Goal: Information Seeking & Learning: Learn about a topic

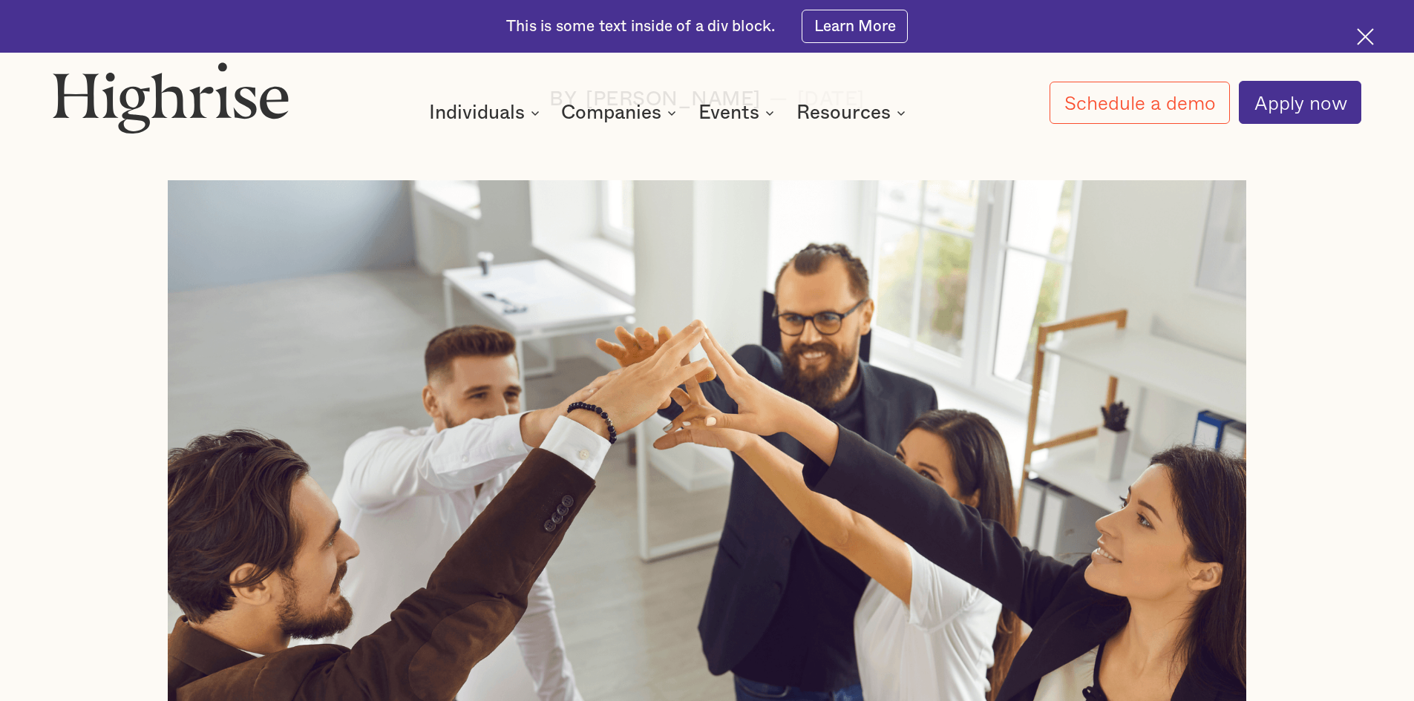
scroll to position [1237, 0]
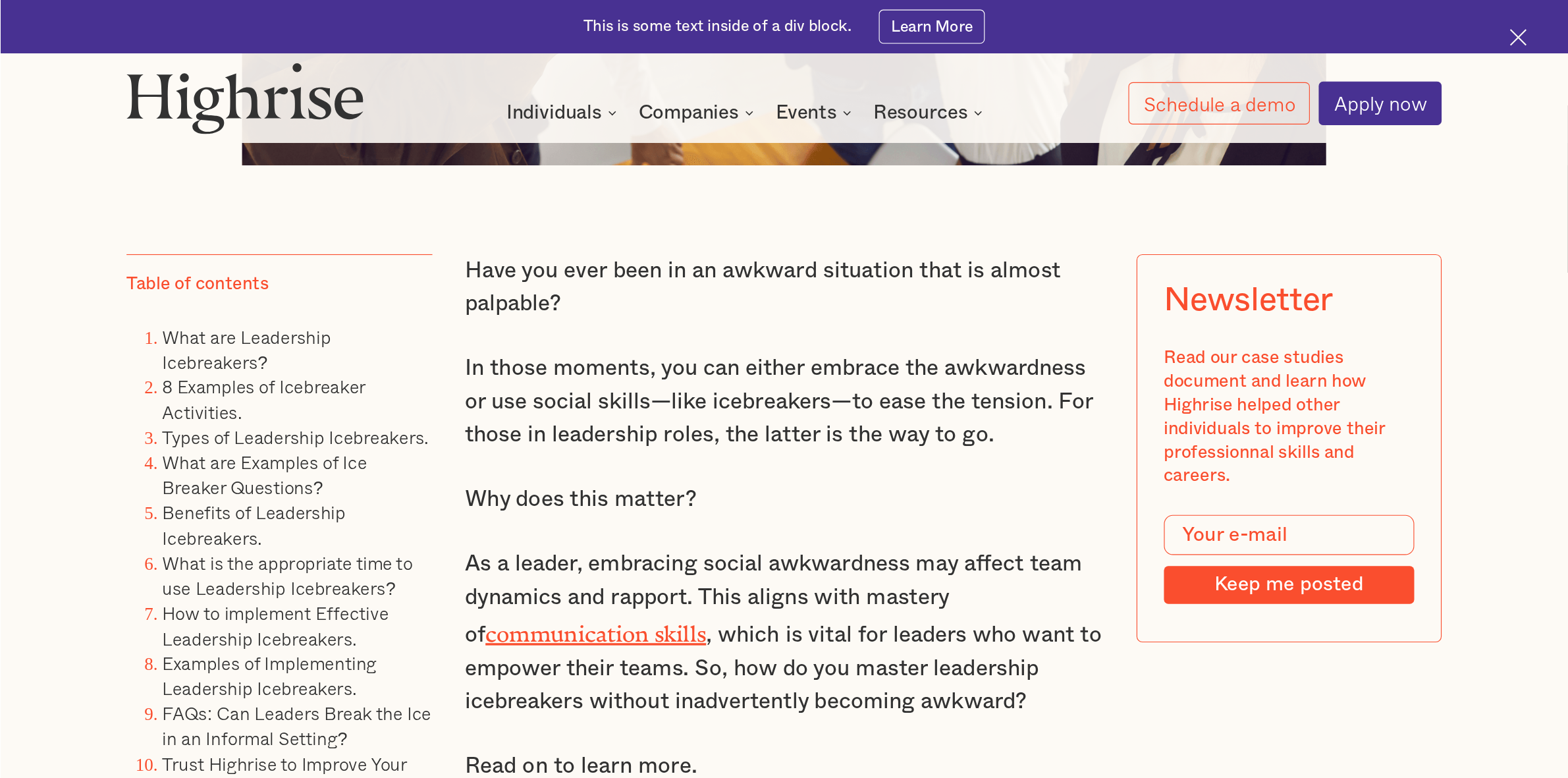
scroll to position [1097, 0]
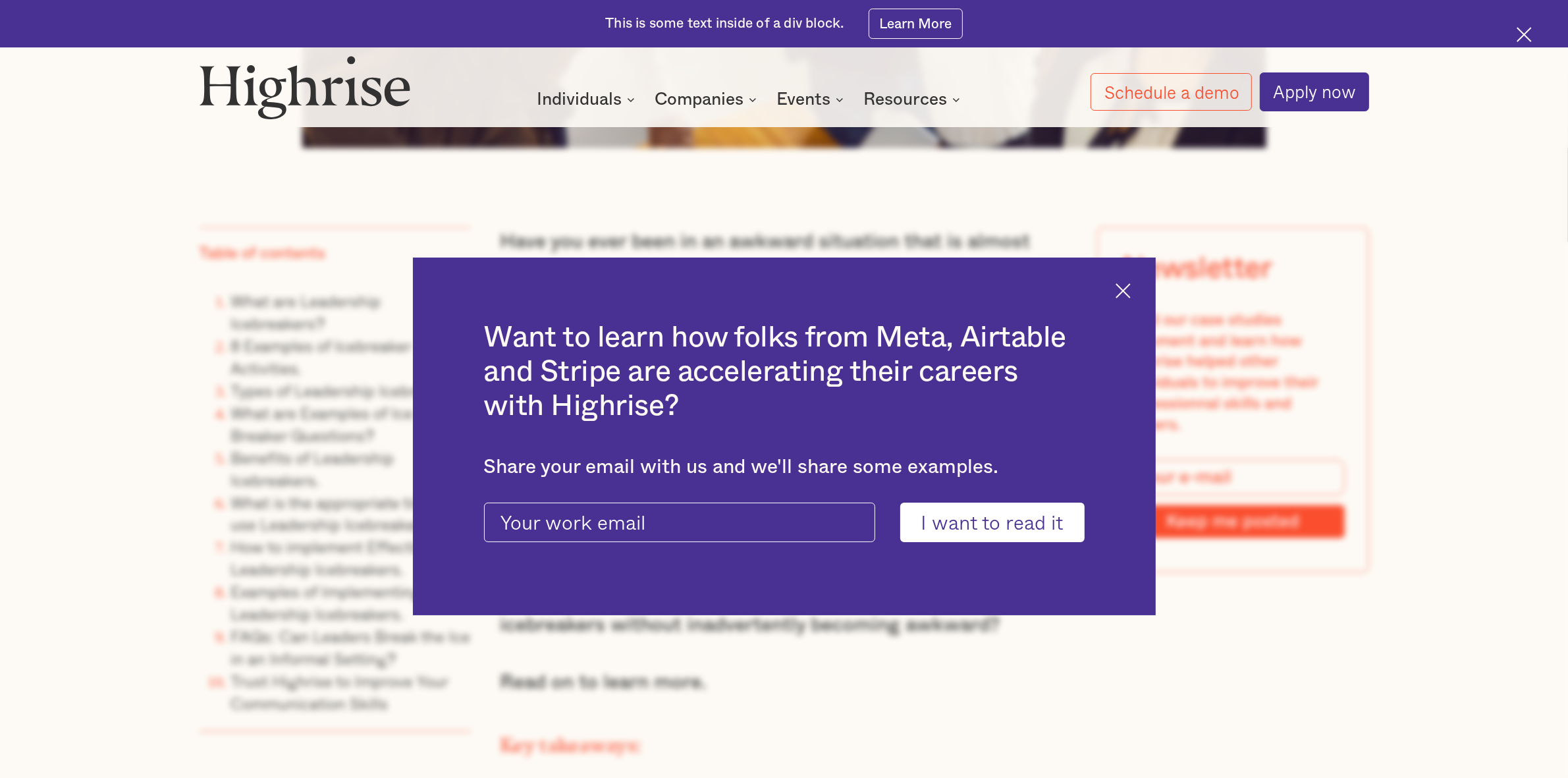
click at [1122, 295] on img at bounding box center [1123, 290] width 15 height 15
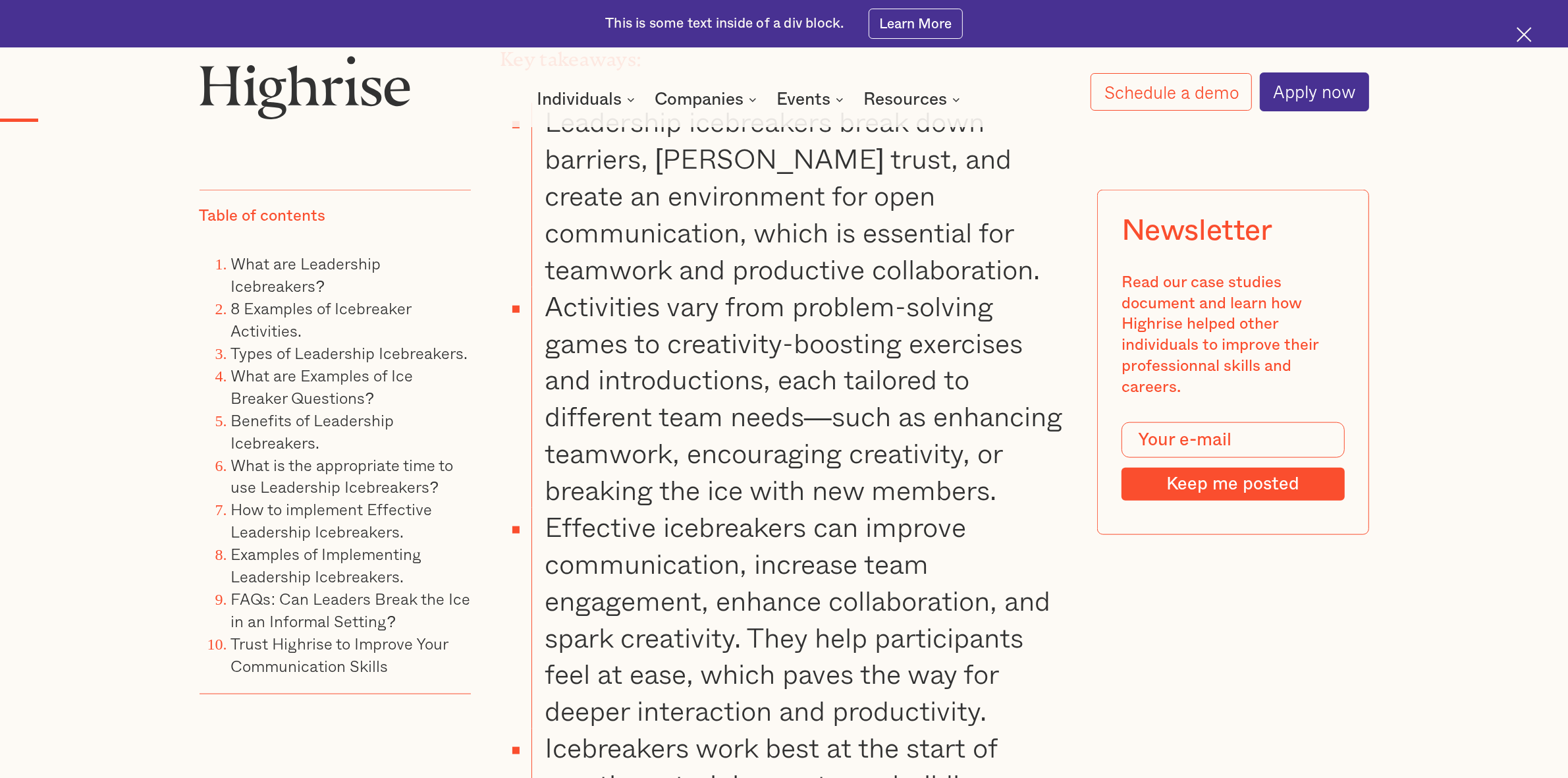
scroll to position [2468, 0]
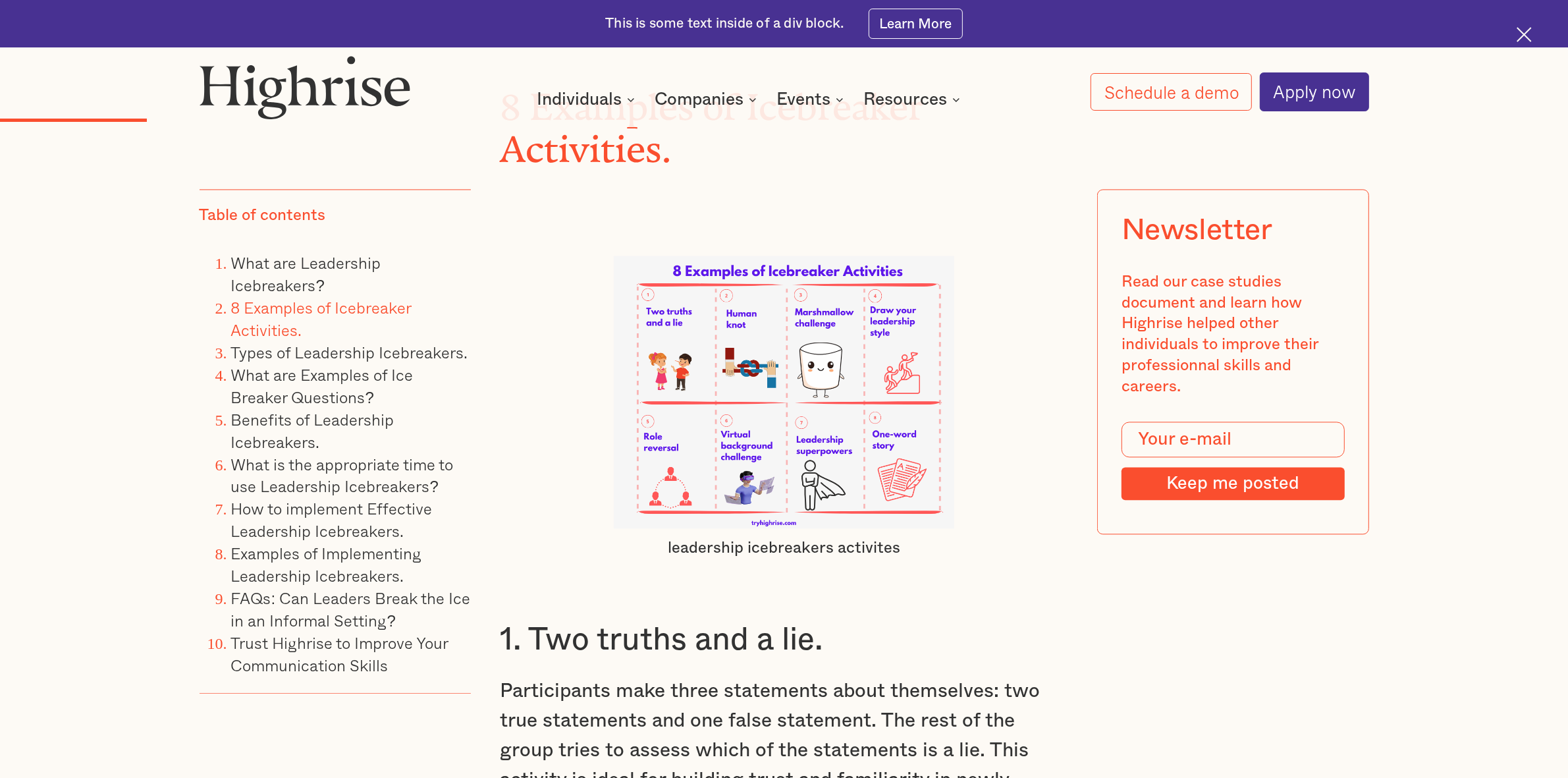
scroll to position [3478, 0]
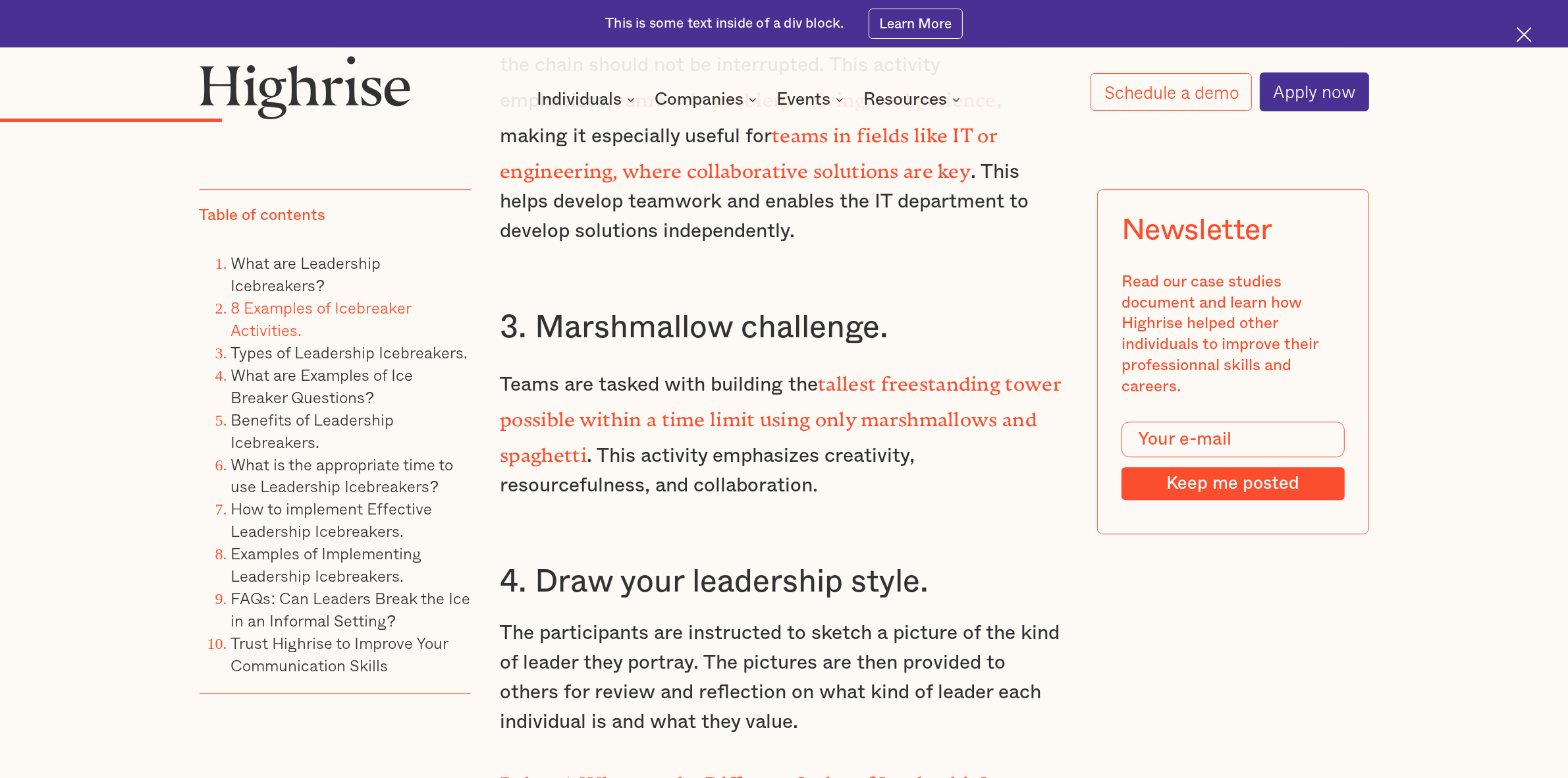
scroll to position [5149, 0]
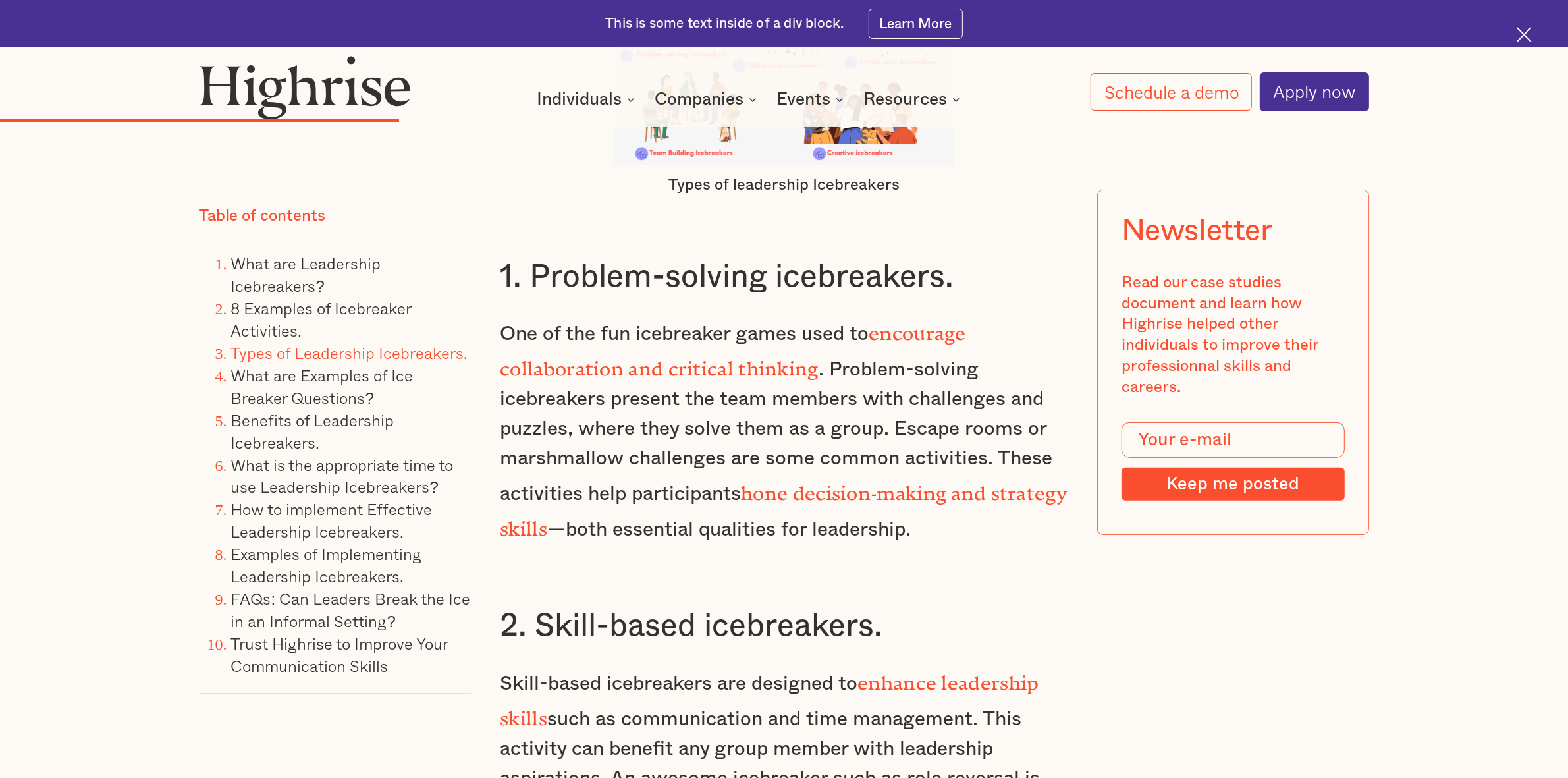
scroll to position [6858, 0]
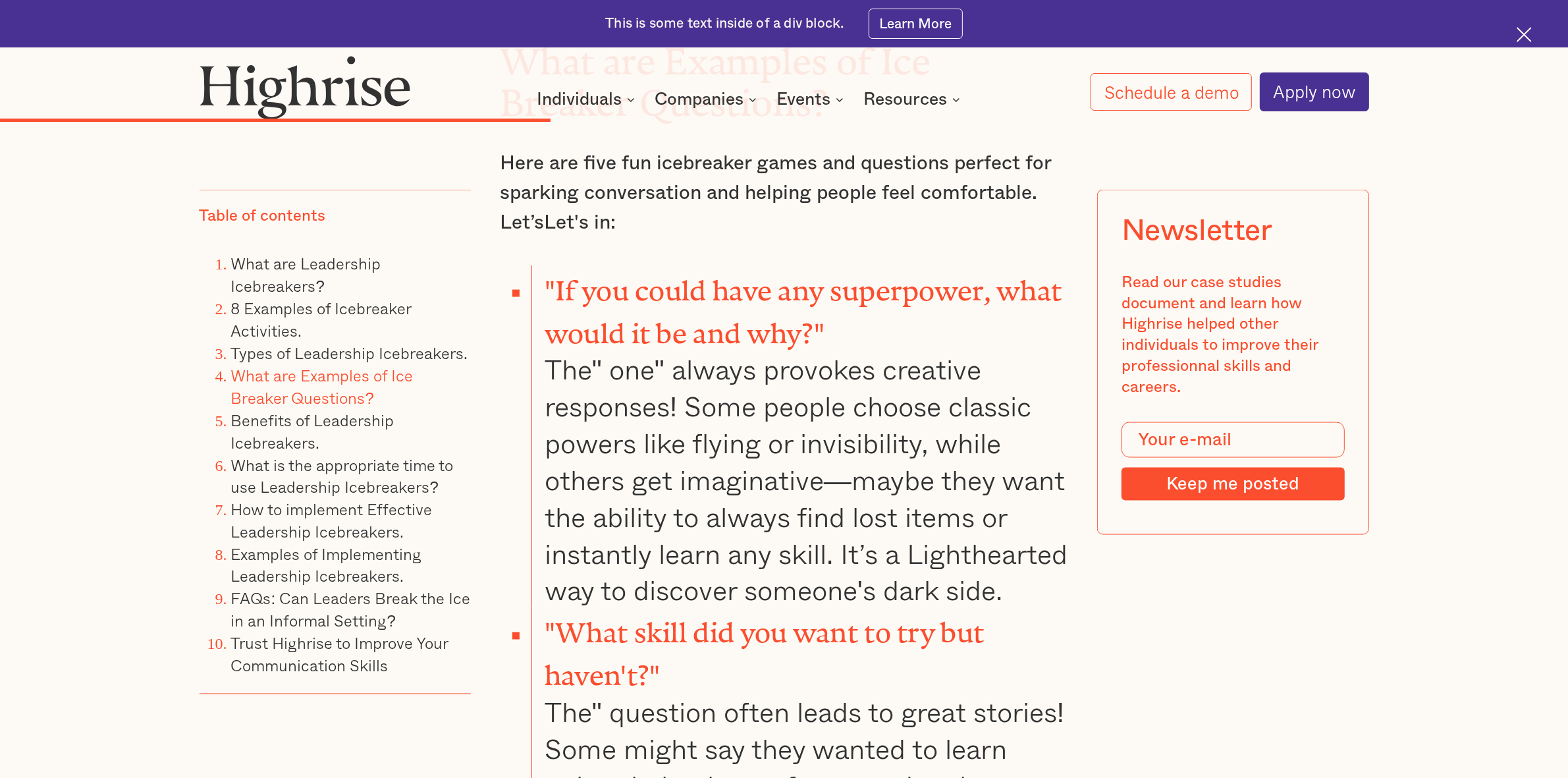
scroll to position [8916, 0]
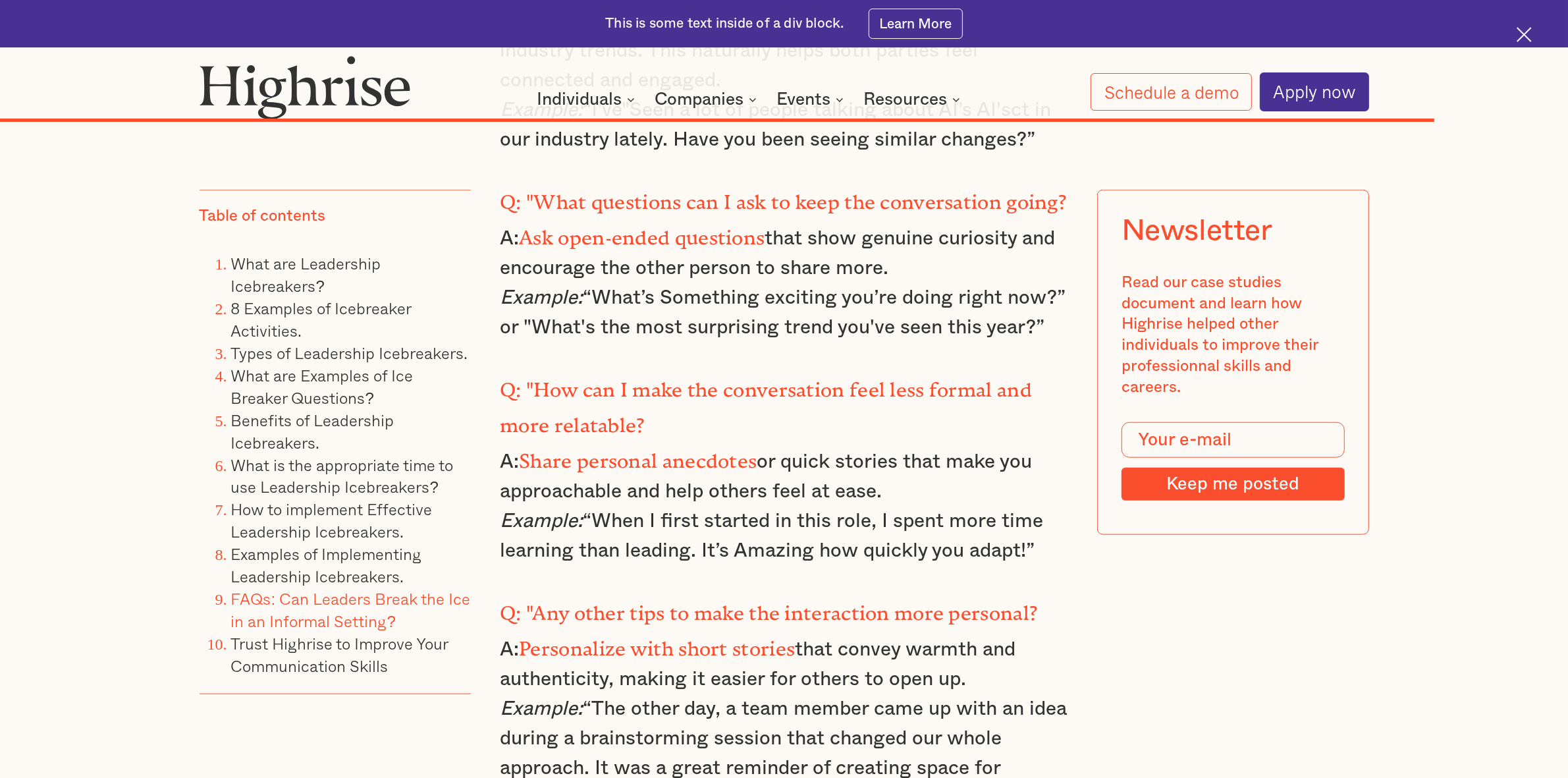
scroll to position [20565, 0]
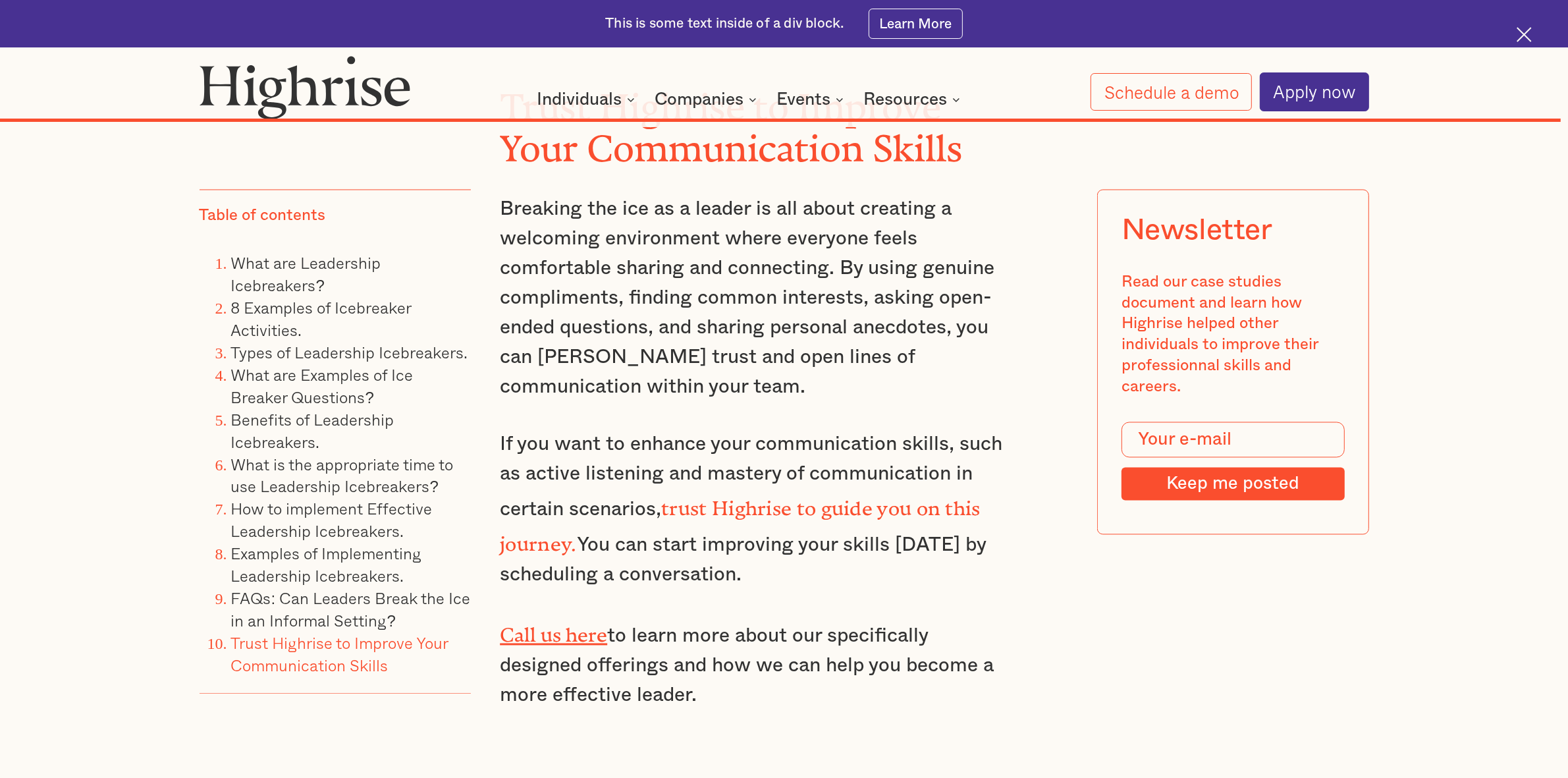
scroll to position [22275, 0]
